Goal: Information Seeking & Learning: Check status

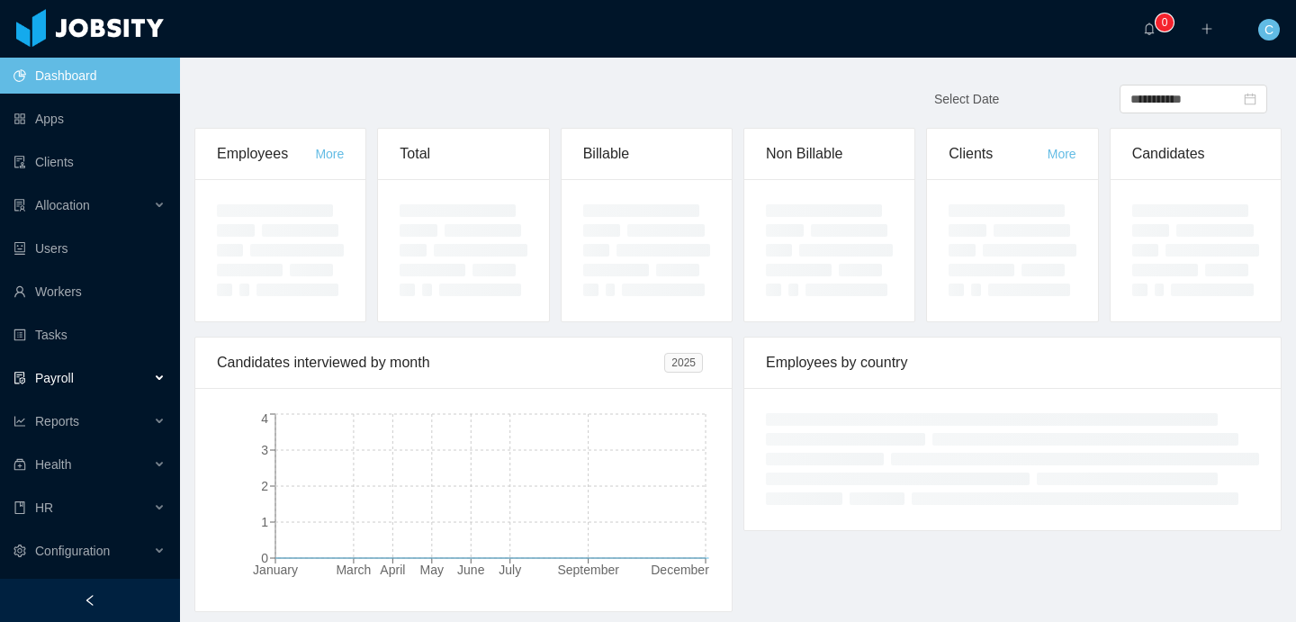
click at [95, 371] on div "Payroll" at bounding box center [90, 378] width 180 height 36
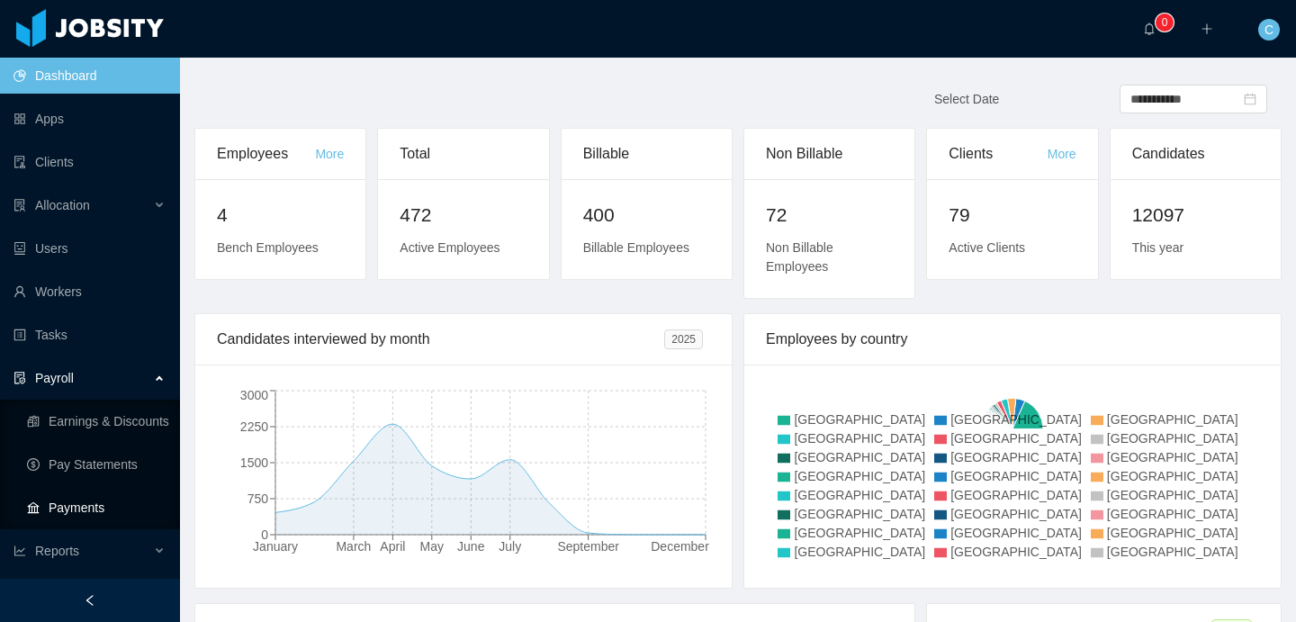
click at [95, 505] on link "Payments" at bounding box center [96, 508] width 139 height 36
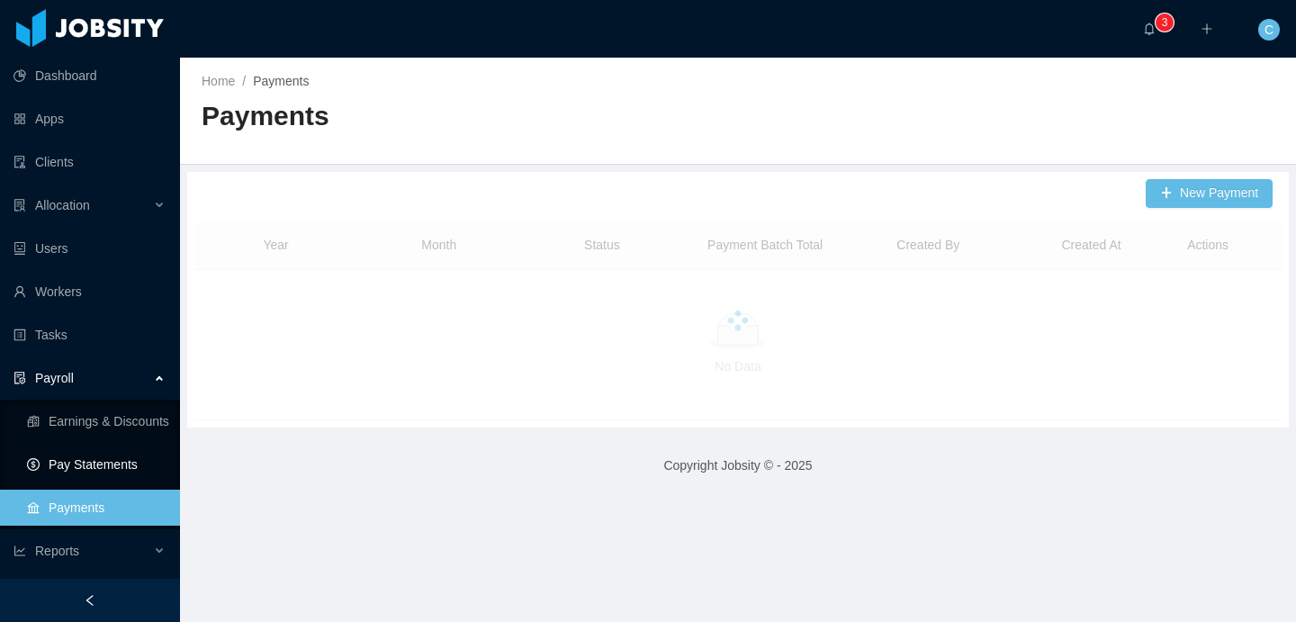
click at [94, 468] on link "Pay Statements" at bounding box center [96, 464] width 139 height 36
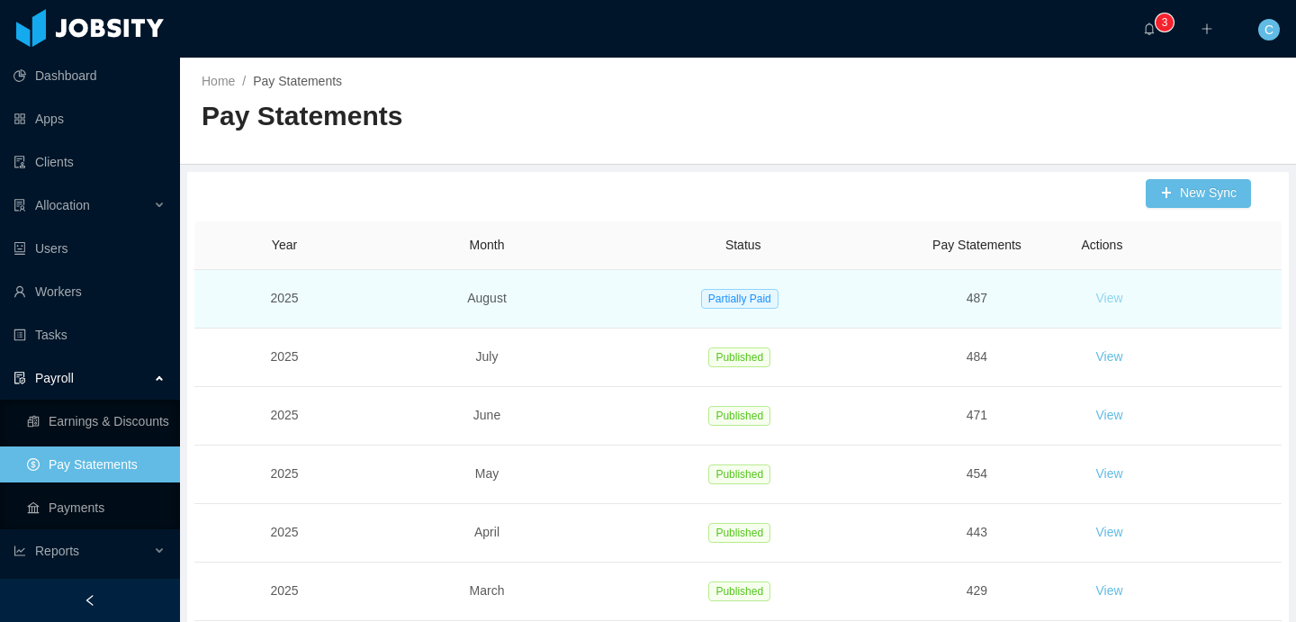
click at [1120, 295] on button "View" at bounding box center [1109, 298] width 56 height 29
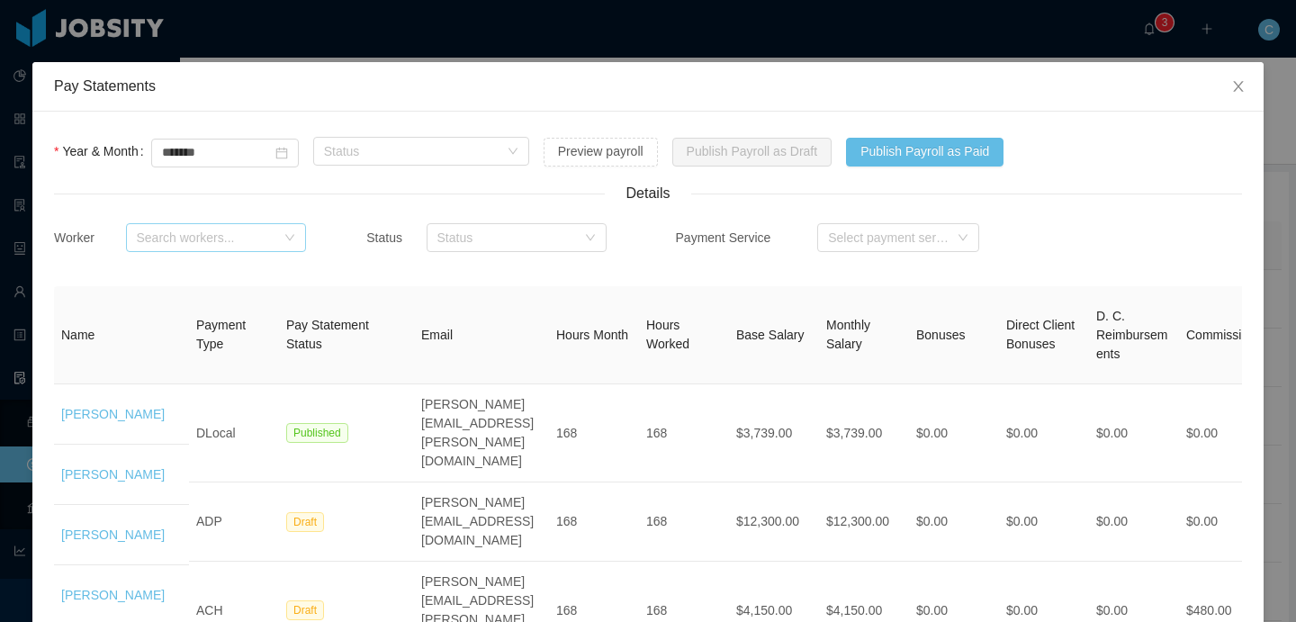
click at [248, 240] on div "Search workers..." at bounding box center [206, 238] width 139 height 18
type input "*******"
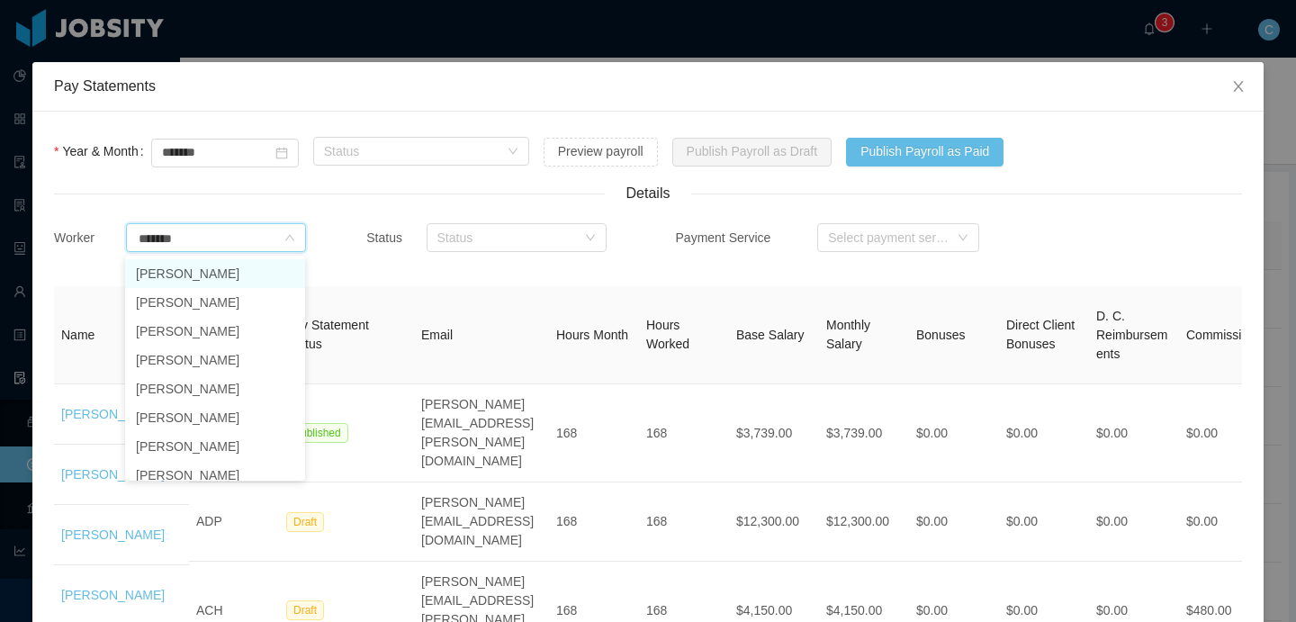
click at [184, 279] on li "[PERSON_NAME]" at bounding box center [215, 273] width 180 height 29
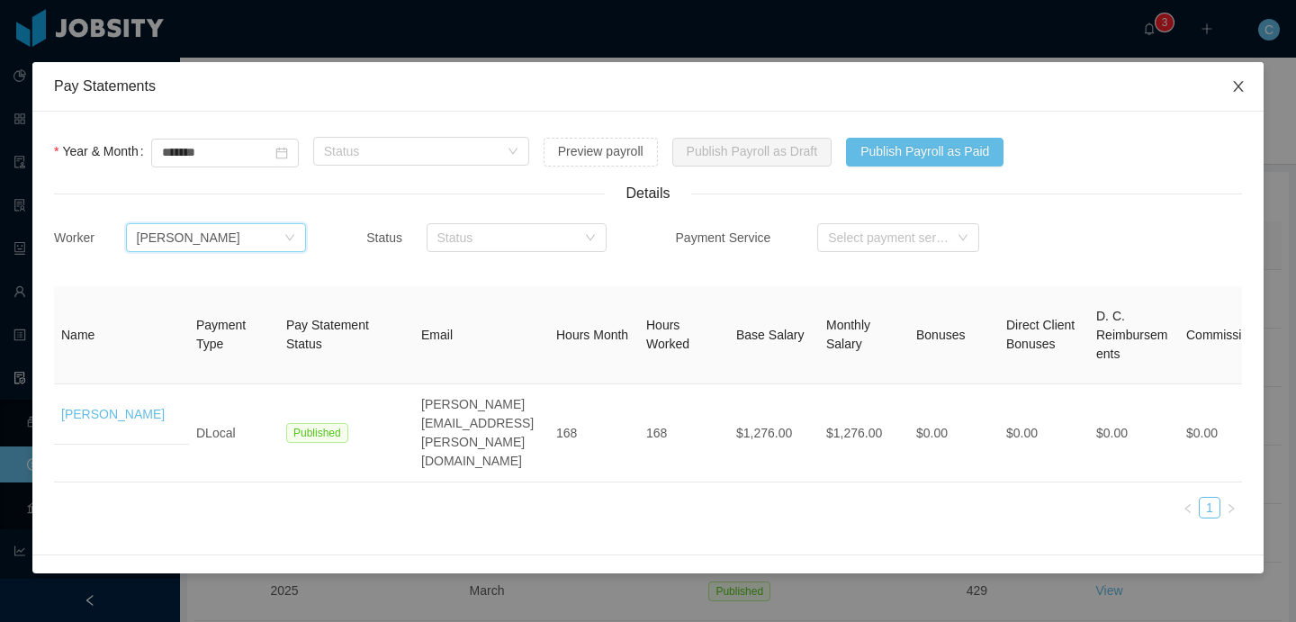
click at [1243, 86] on icon "icon: close" at bounding box center [1238, 86] width 14 height 14
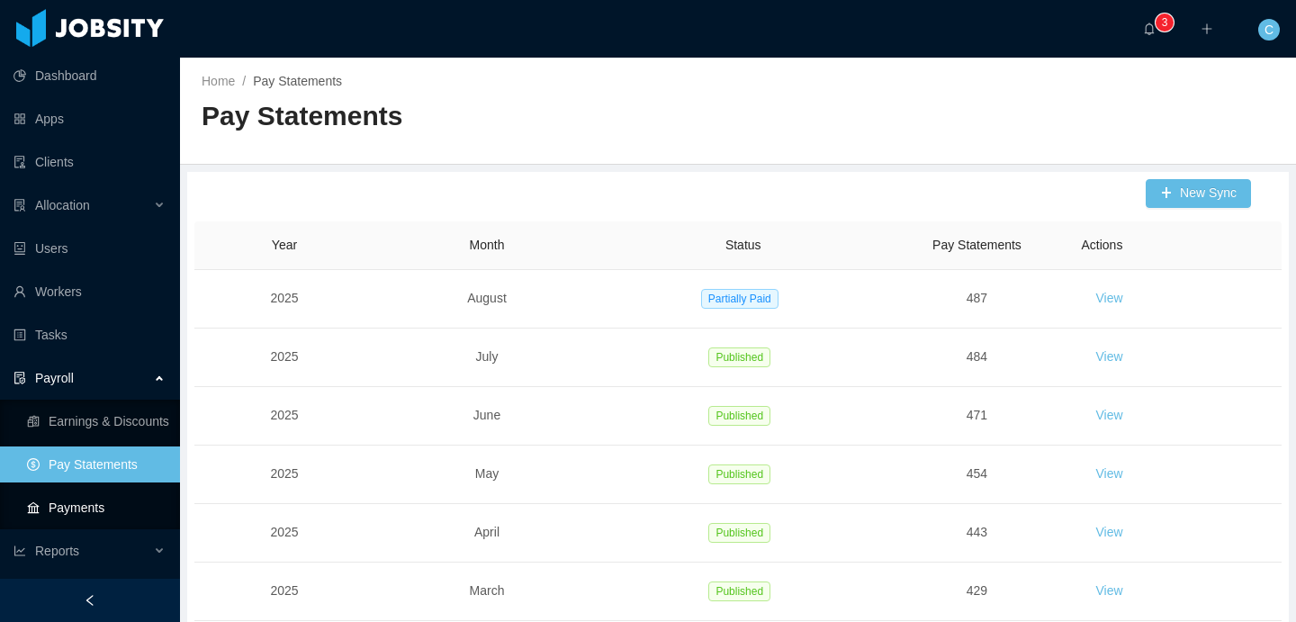
click at [77, 510] on link "Payments" at bounding box center [96, 508] width 139 height 36
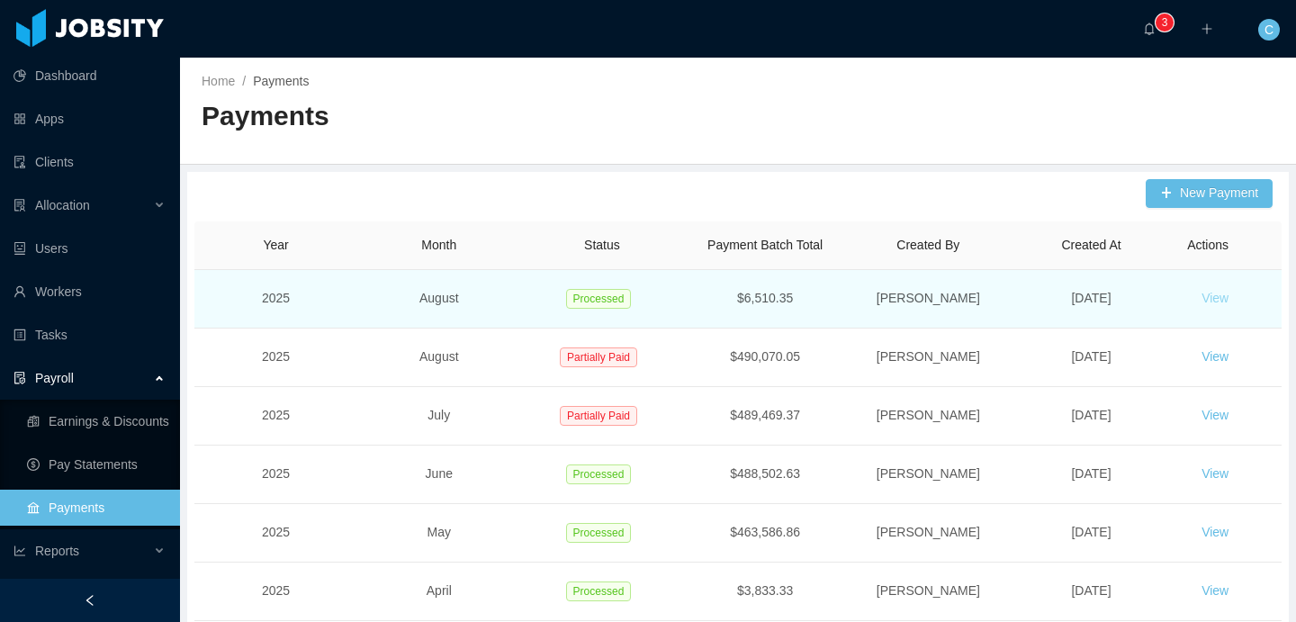
click at [1220, 301] on button "View" at bounding box center [1215, 298] width 56 height 29
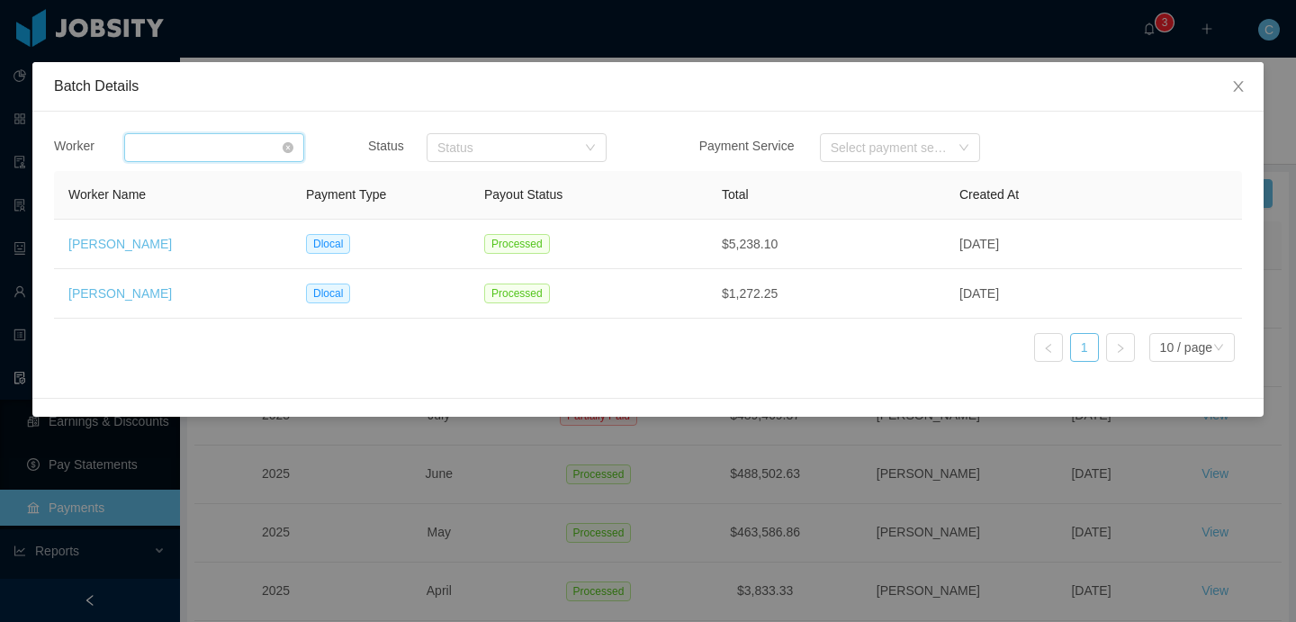
click at [229, 145] on div "Search workers..." at bounding box center [208, 147] width 147 height 27
type input "*******"
click at [1046, 446] on div "Batch Details Worker Search workers... Status Status Payment Service Select pay…" at bounding box center [648, 311] width 1296 height 622
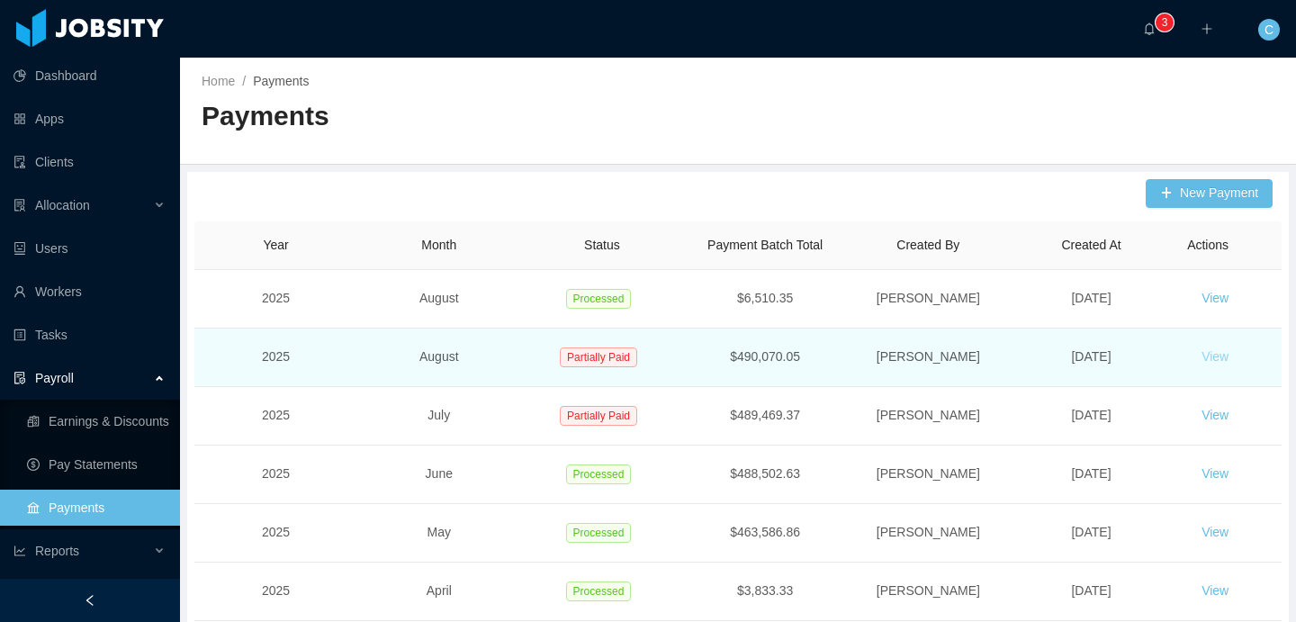
click at [1212, 354] on button "View" at bounding box center [1215, 357] width 56 height 29
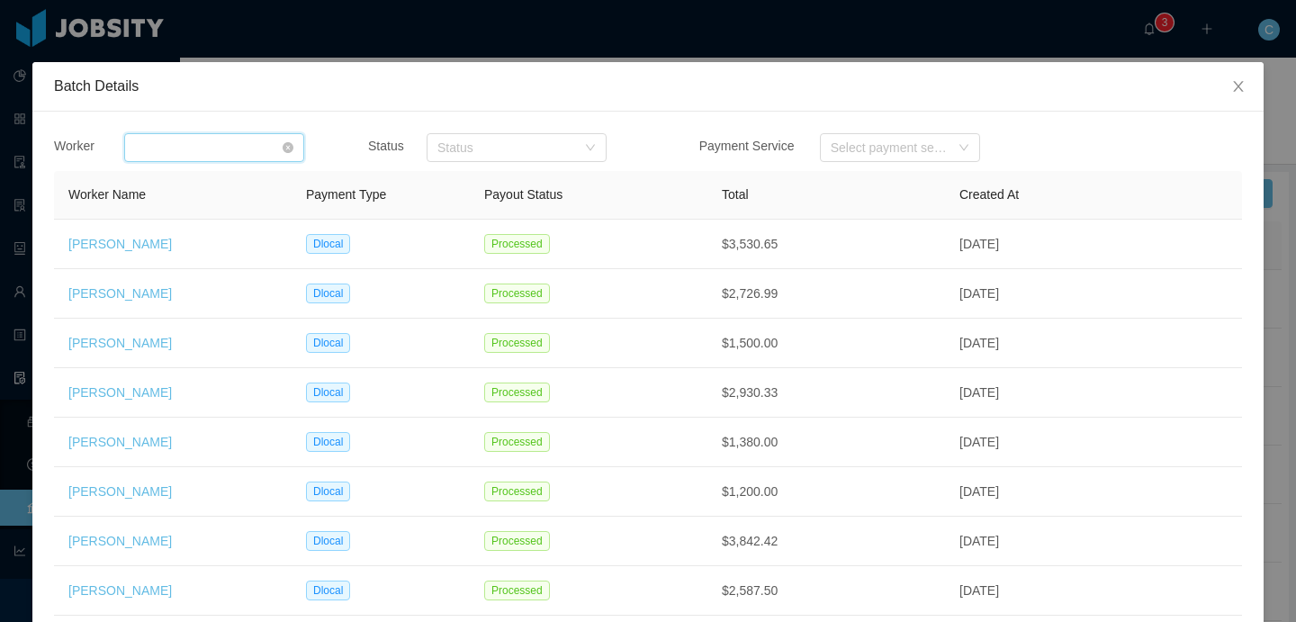
click at [138, 143] on div "Search workers..." at bounding box center [208, 147] width 147 height 27
type input "**********"
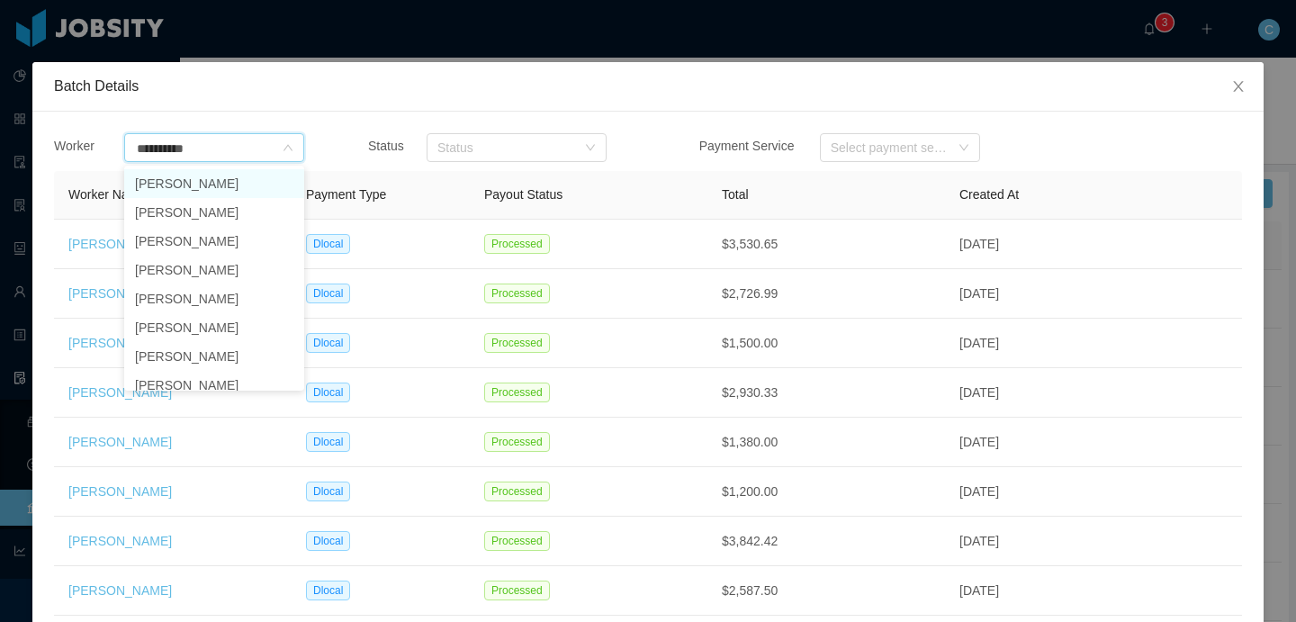
click at [181, 188] on li "[PERSON_NAME]" at bounding box center [214, 183] width 180 height 29
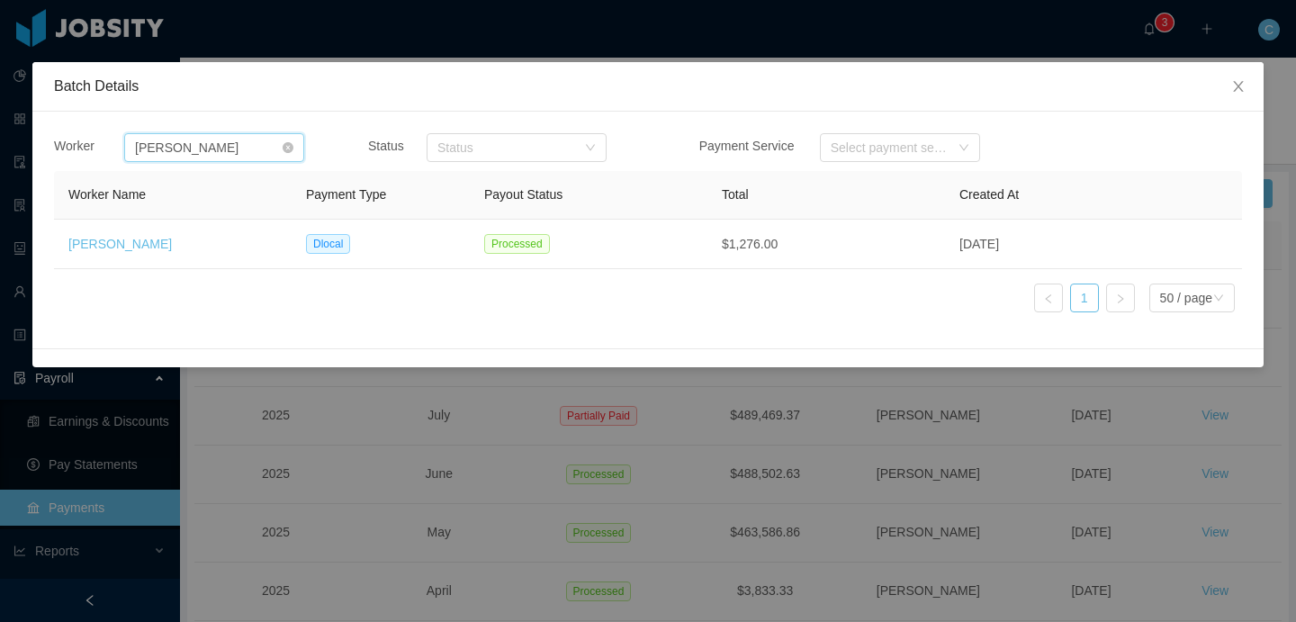
click at [240, 149] on div "Search workers... [PERSON_NAME]" at bounding box center [208, 147] width 147 height 27
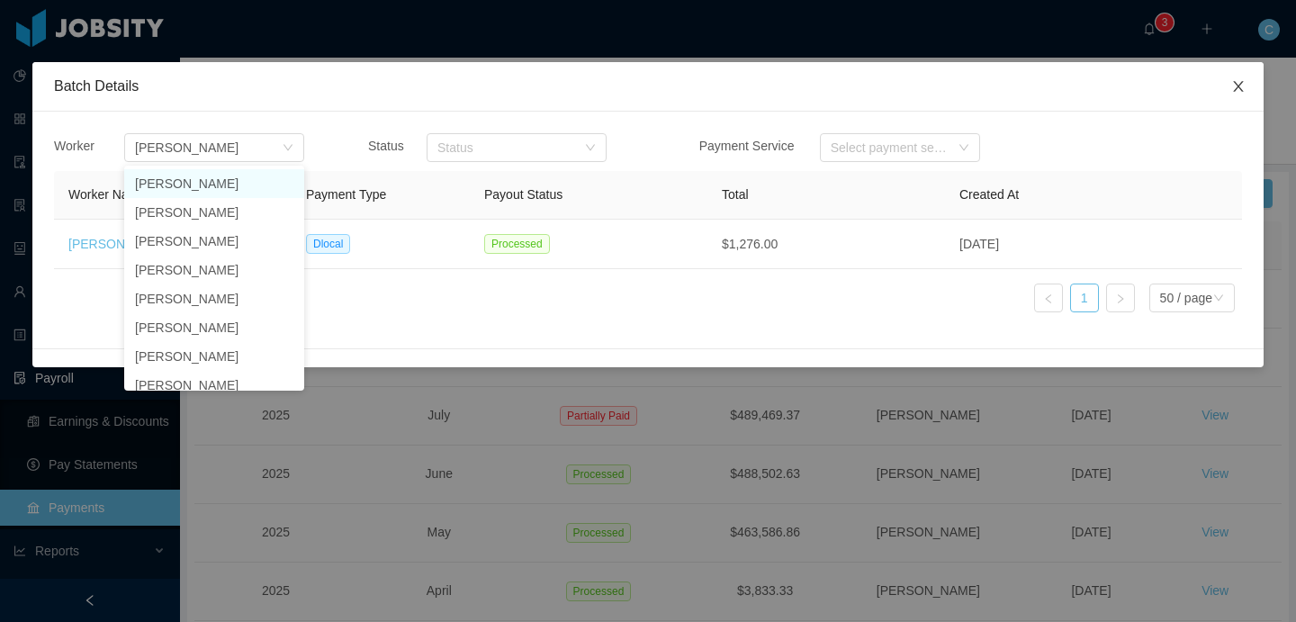
click at [1240, 82] on icon "icon: close" at bounding box center [1238, 86] width 14 height 14
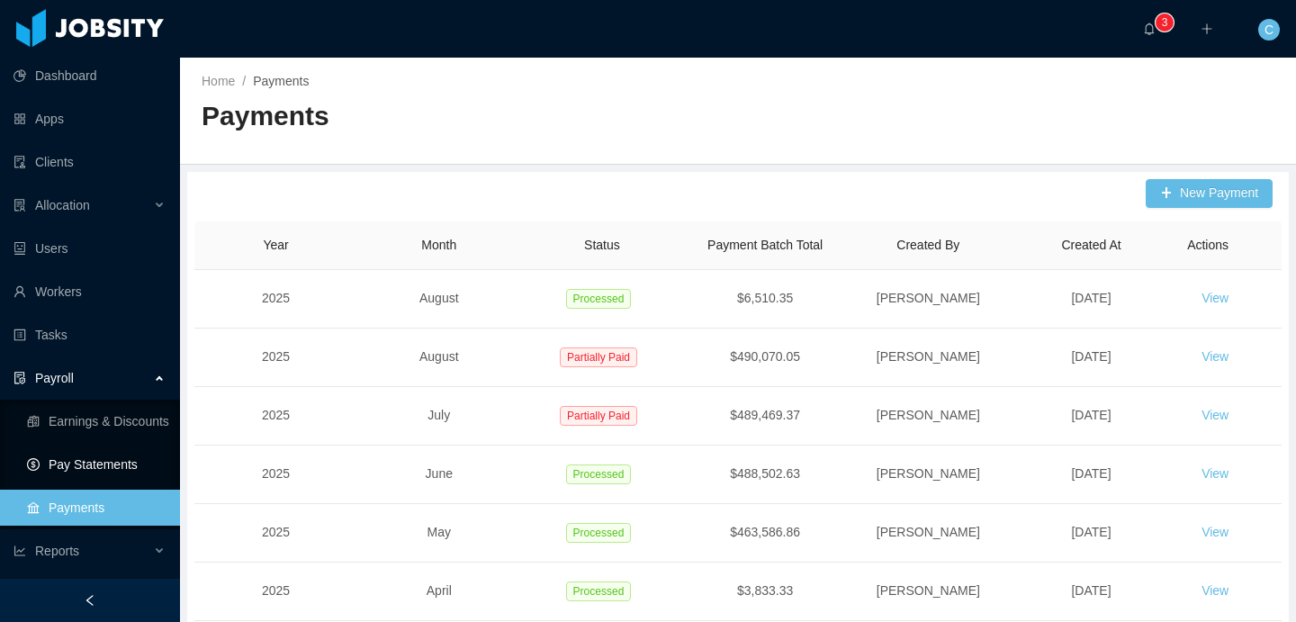
click at [102, 451] on link "Pay Statements" at bounding box center [96, 464] width 139 height 36
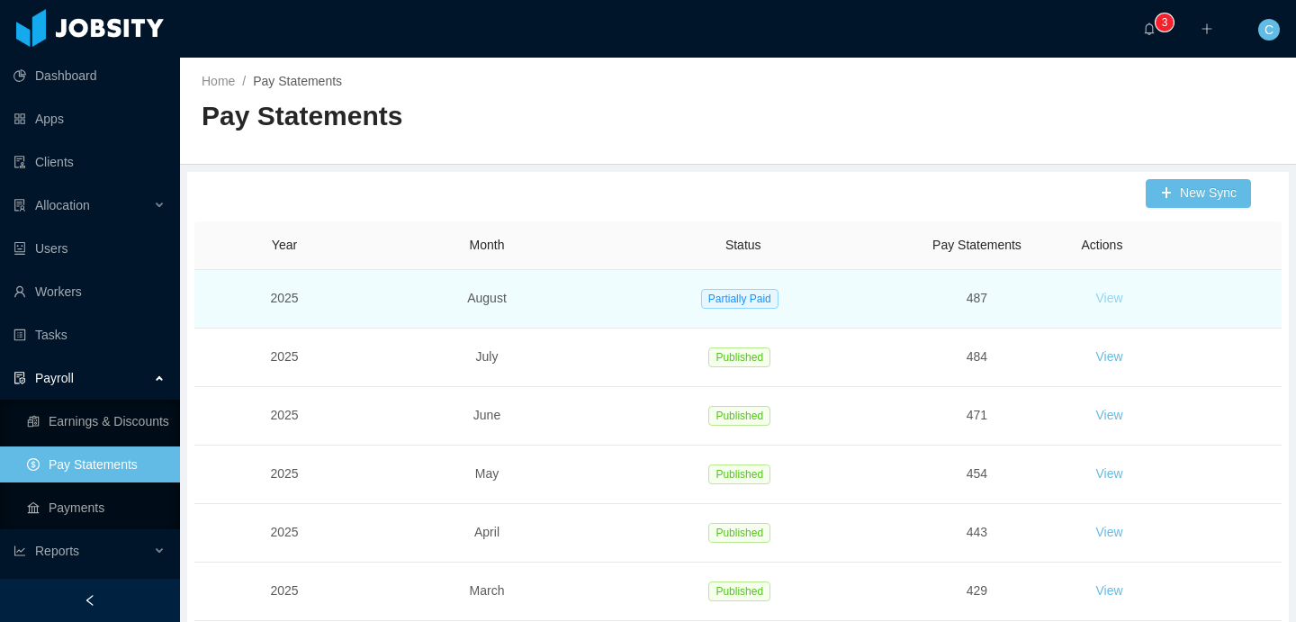
click at [1103, 302] on button "View" at bounding box center [1109, 298] width 56 height 29
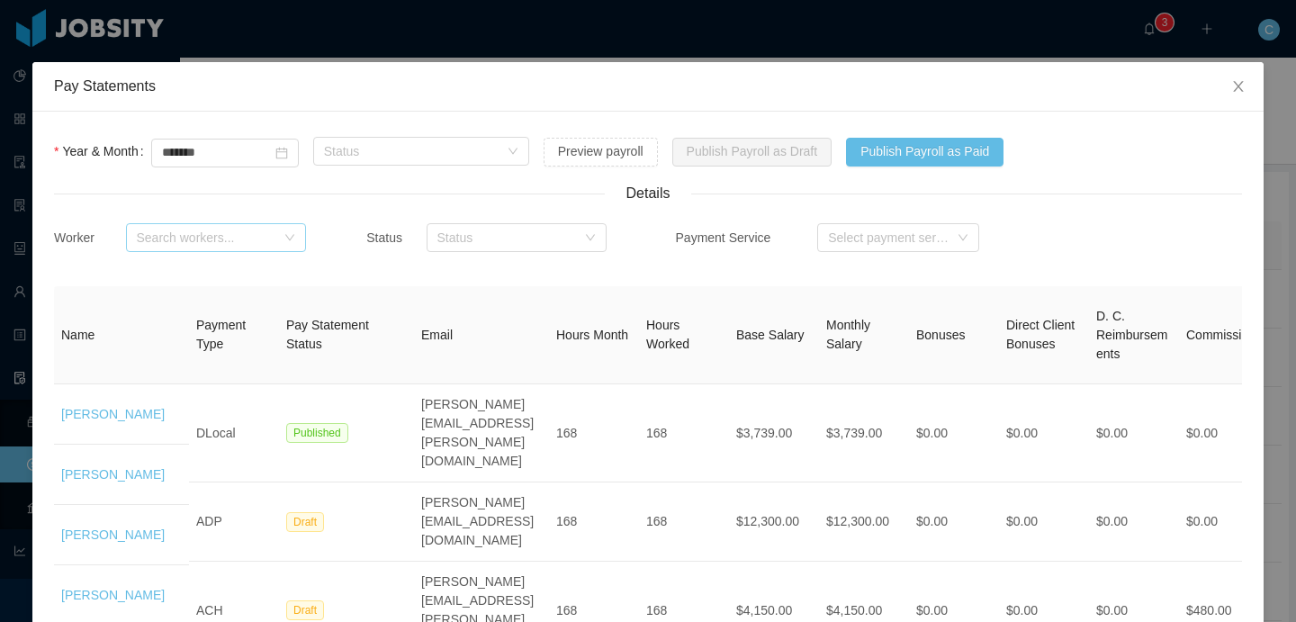
click at [203, 240] on div "Search workers..." at bounding box center [206, 238] width 139 height 18
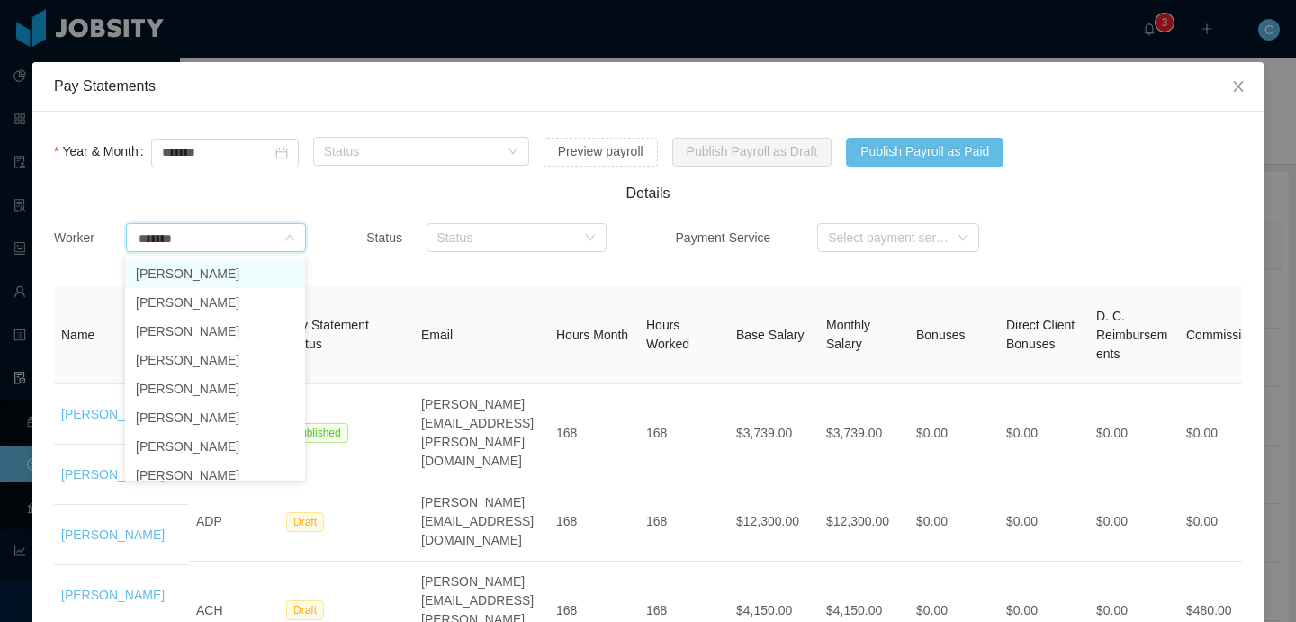
click at [194, 274] on li "[PERSON_NAME]" at bounding box center [215, 273] width 180 height 29
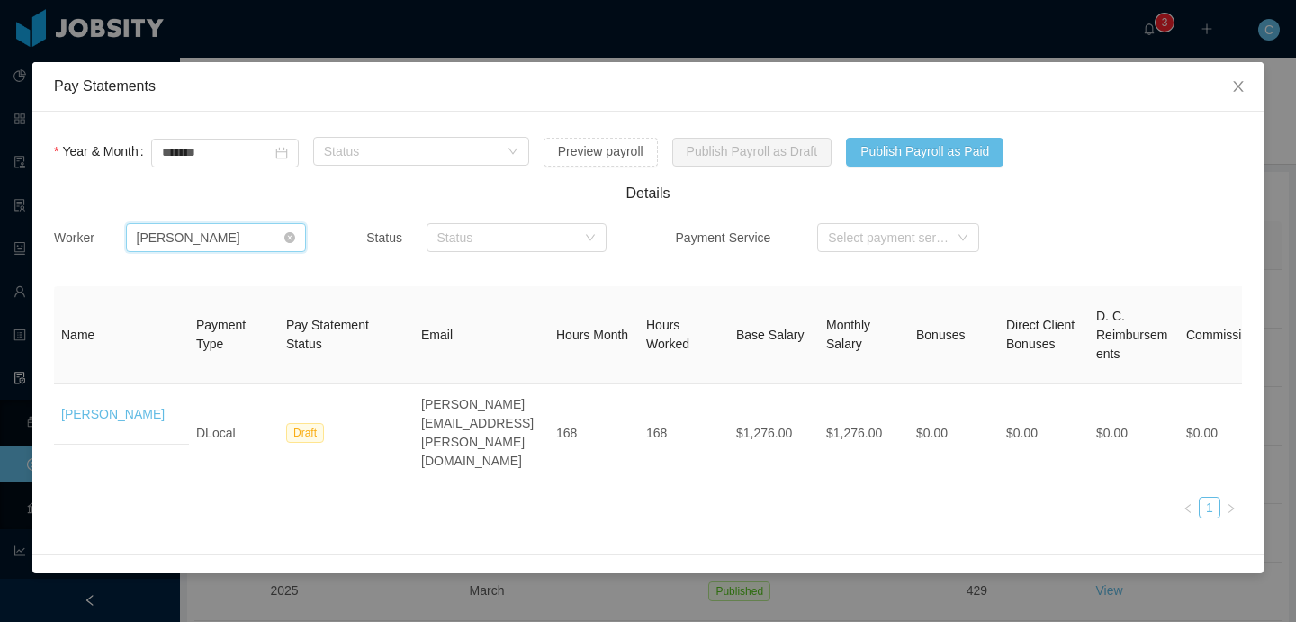
click at [228, 236] on div "Search workers... [PERSON_NAME]" at bounding box center [210, 237] width 147 height 27
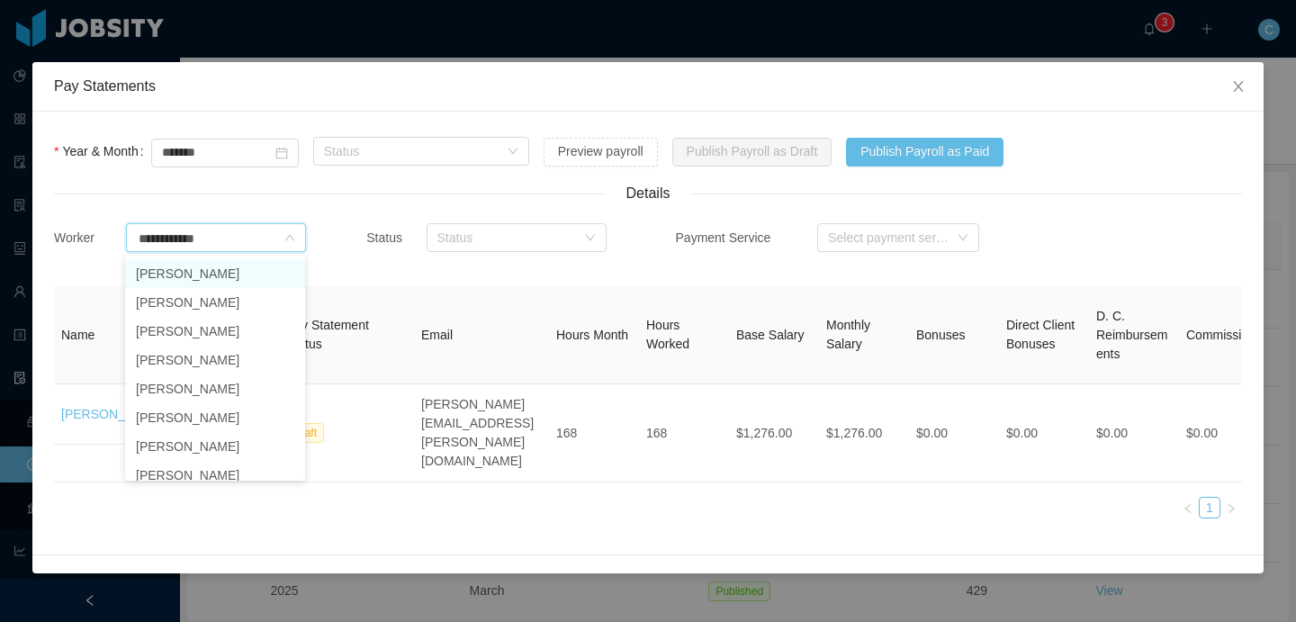
click at [209, 279] on li "[PERSON_NAME]" at bounding box center [215, 273] width 180 height 29
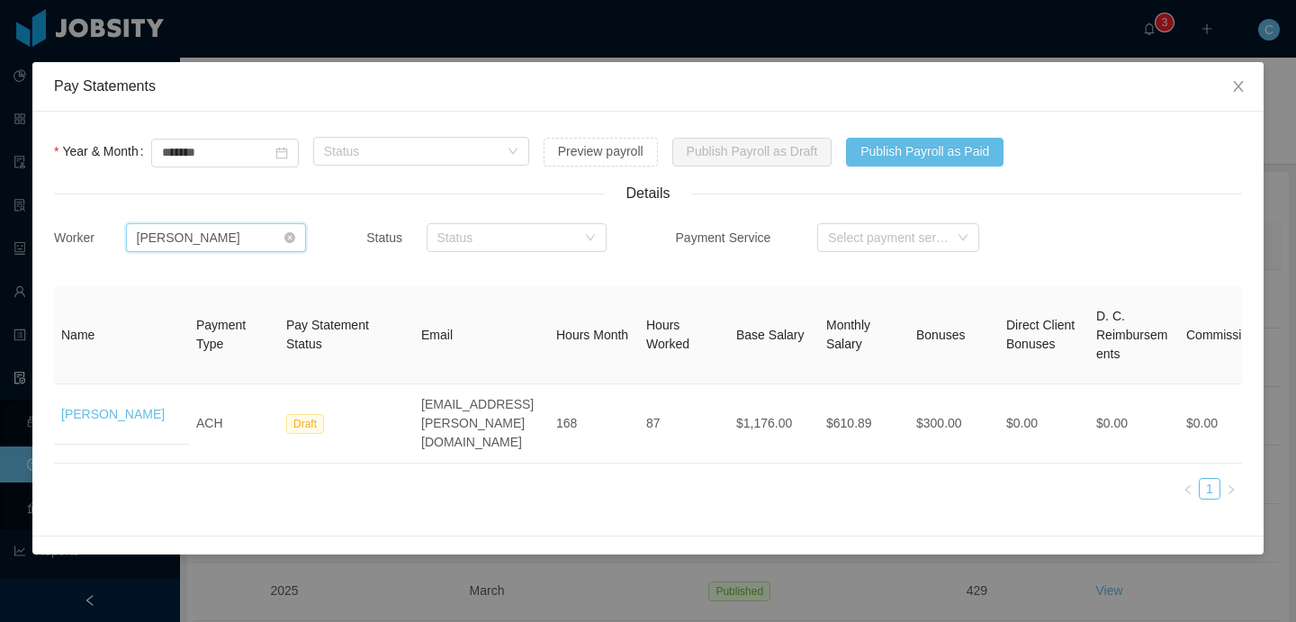
click at [230, 239] on div "Search workers... [PERSON_NAME]" at bounding box center [210, 237] width 147 height 27
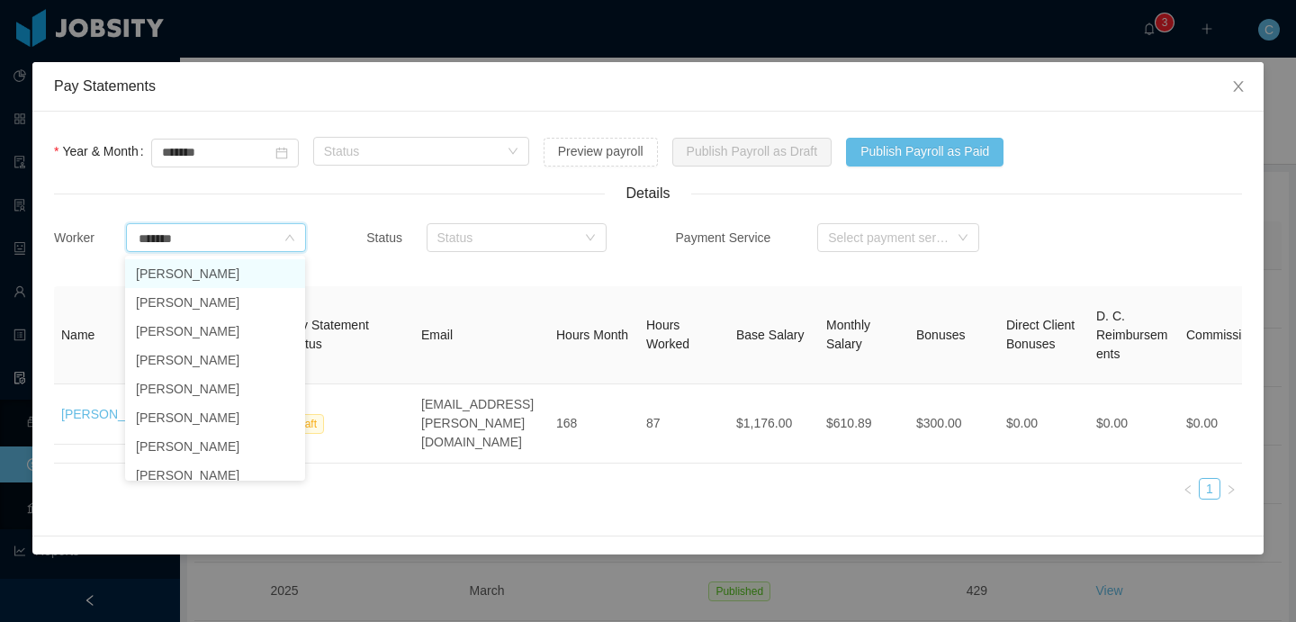
click at [226, 276] on li "[PERSON_NAME]" at bounding box center [215, 273] width 180 height 29
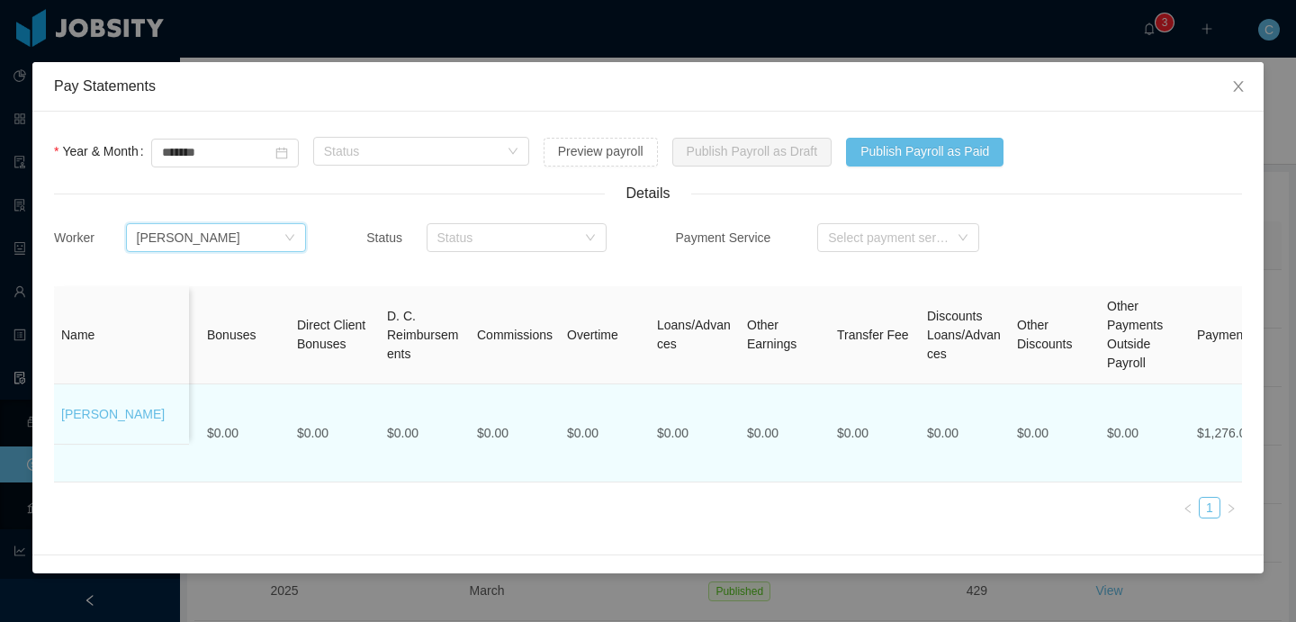
scroll to position [0, 747]
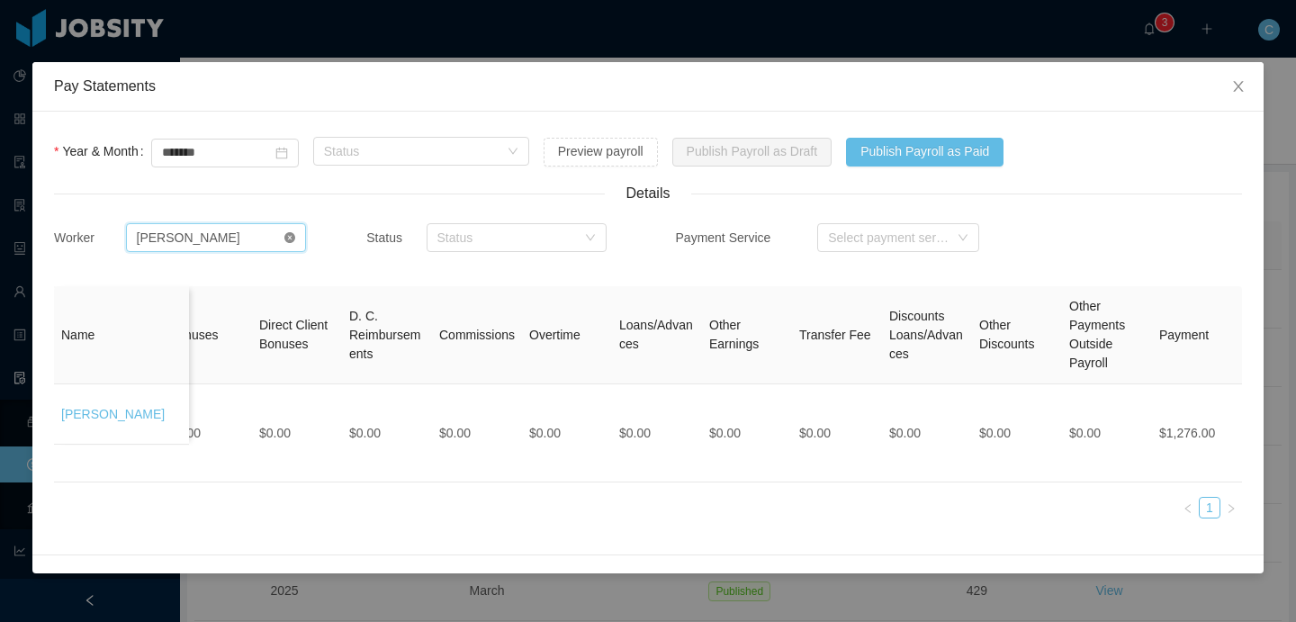
click at [289, 240] on icon "icon: close-circle" at bounding box center [289, 237] width 11 height 11
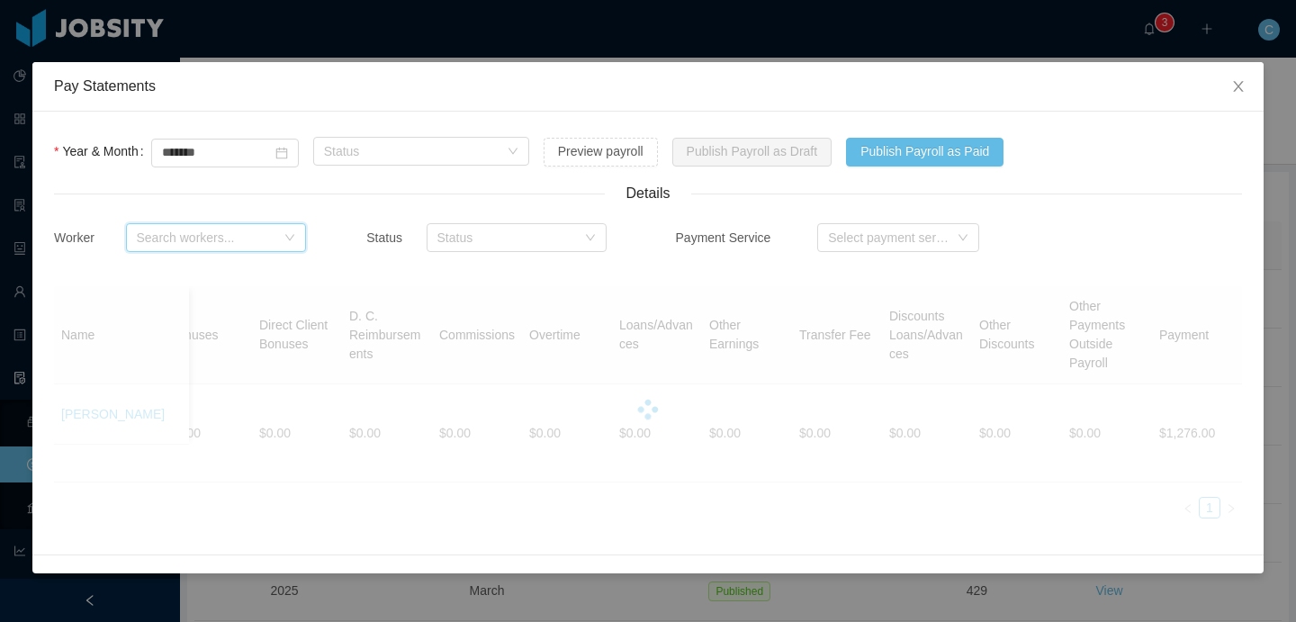
click at [228, 239] on div "Search workers..." at bounding box center [206, 238] width 139 height 18
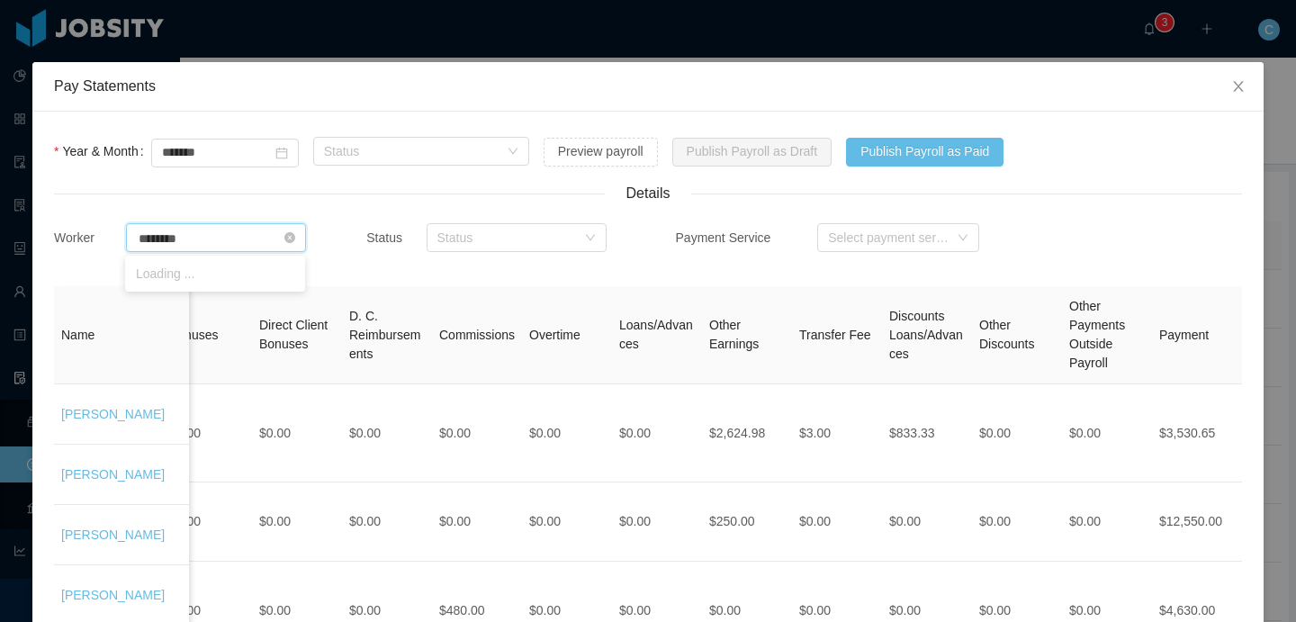
type input "*********"
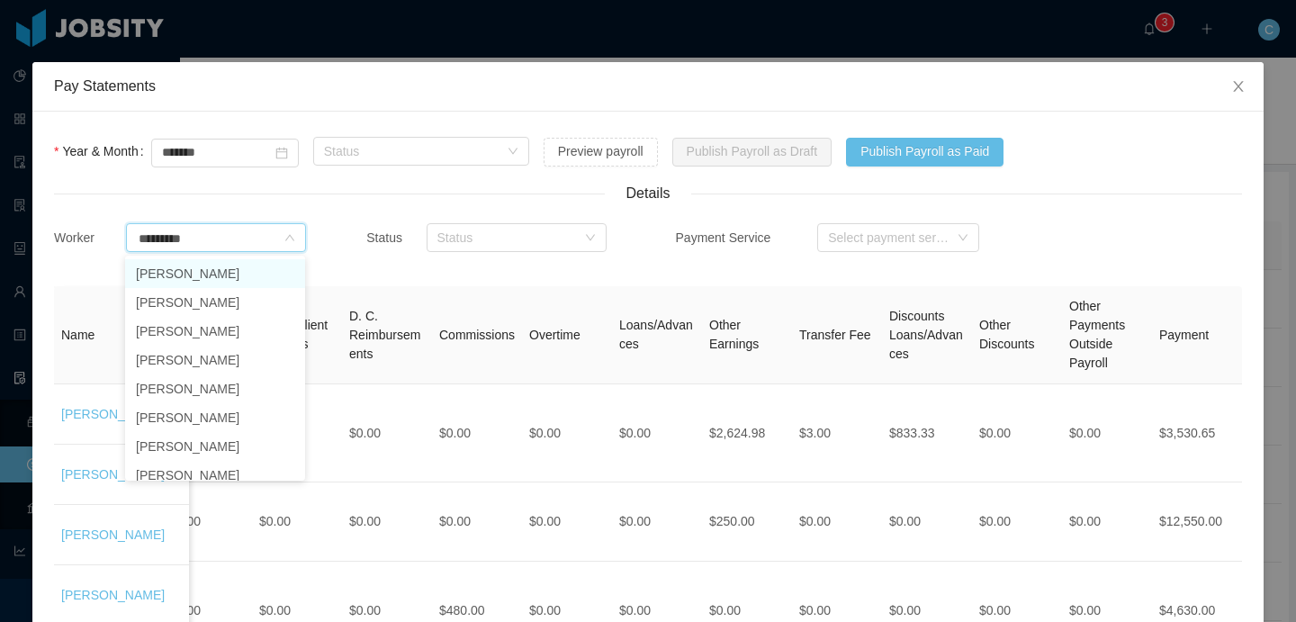
click at [220, 268] on li "[PERSON_NAME]" at bounding box center [215, 273] width 180 height 29
